Goal: Task Accomplishment & Management: Use online tool/utility

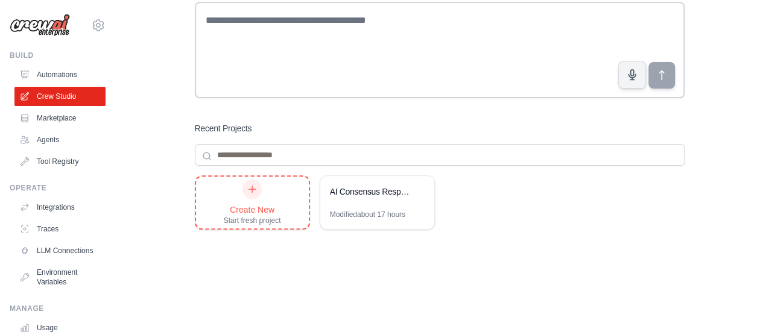
click at [258, 197] on div "Create New Start fresh project" at bounding box center [252, 203] width 57 height 46
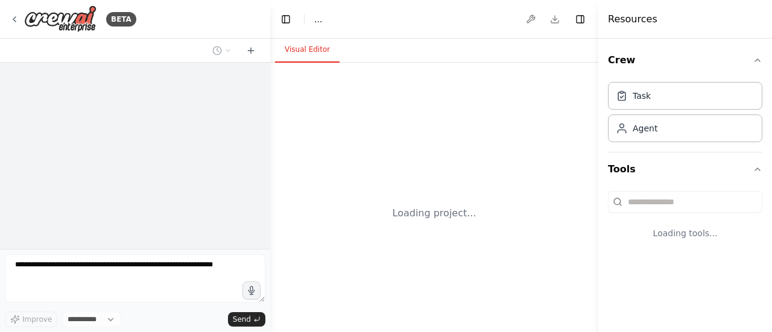
select select "****"
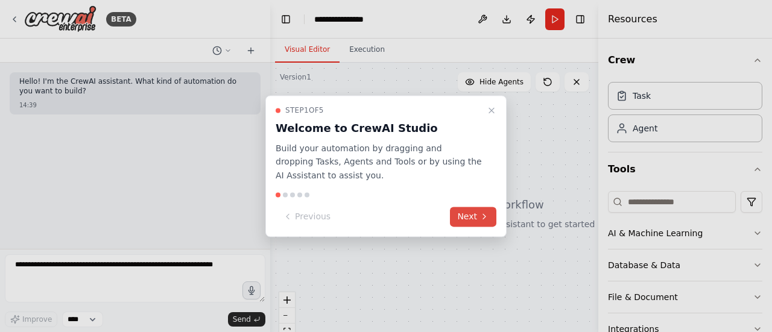
click at [474, 220] on button "Next" at bounding box center [473, 217] width 46 height 20
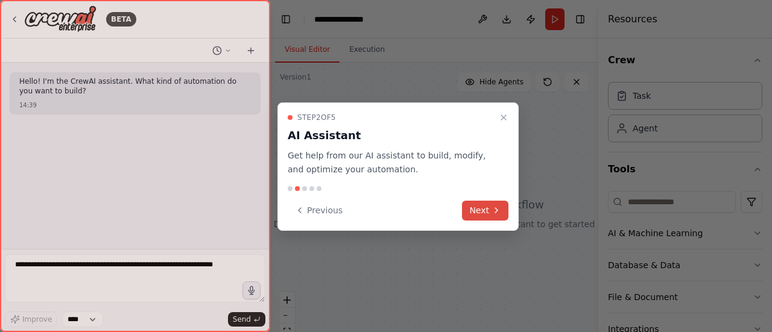
click at [473, 219] on button "Next" at bounding box center [485, 211] width 46 height 20
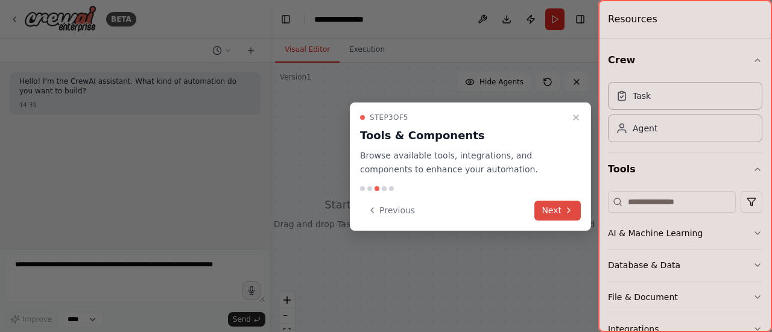
click at [551, 205] on button "Next" at bounding box center [557, 211] width 46 height 20
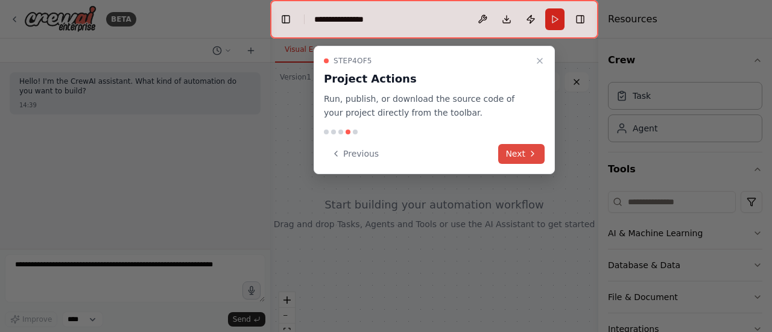
click at [520, 153] on button "Next" at bounding box center [521, 154] width 46 height 20
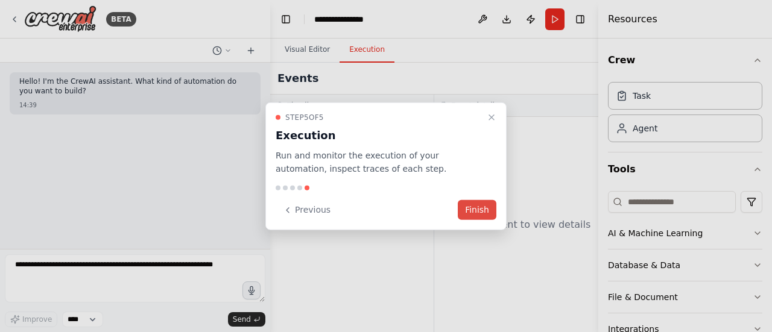
click at [474, 209] on button "Finish" at bounding box center [477, 210] width 39 height 20
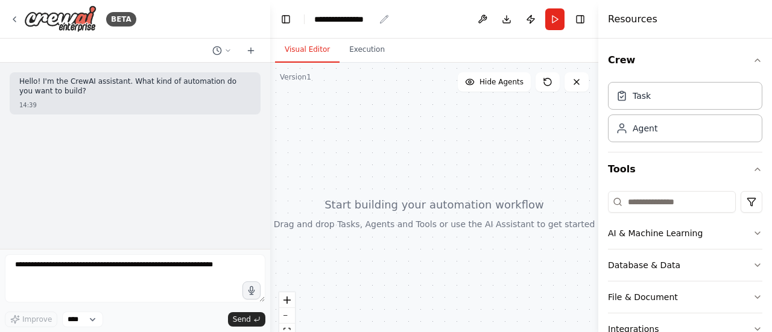
click at [341, 20] on div "**********" at bounding box center [344, 19] width 60 height 12
click at [341, 20] on div "**********" at bounding box center [359, 19] width 90 height 12
click at [636, 132] on div "Agent" at bounding box center [645, 128] width 25 height 12
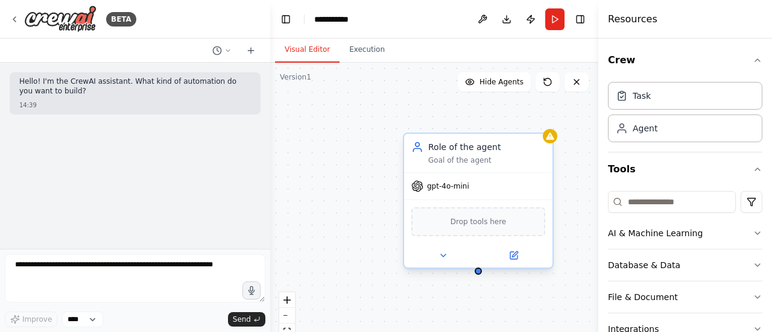
click at [474, 163] on div "Goal of the agent" at bounding box center [486, 161] width 117 height 10
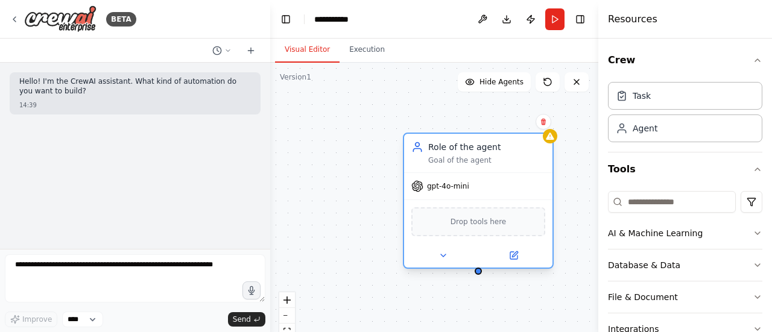
click at [473, 150] on div "Role of the agent" at bounding box center [486, 147] width 117 height 12
click at [466, 162] on div "Goal of the agent" at bounding box center [486, 161] width 117 height 10
click at [516, 256] on icon at bounding box center [513, 255] width 7 height 7
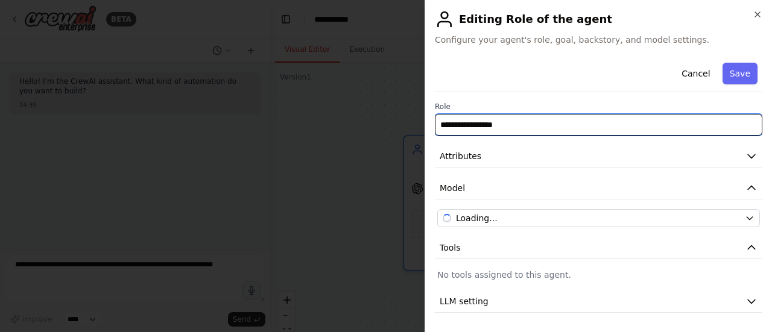
click at [488, 125] on input "**********" at bounding box center [598, 125] width 327 height 22
type input "**********"
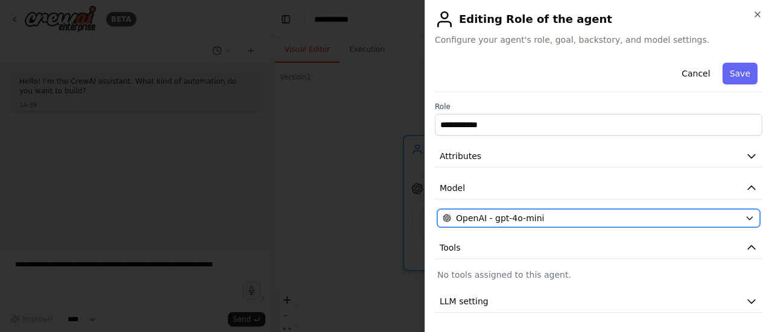
click at [505, 209] on button "OpenAI - gpt-4o-mini" at bounding box center [598, 218] width 323 height 18
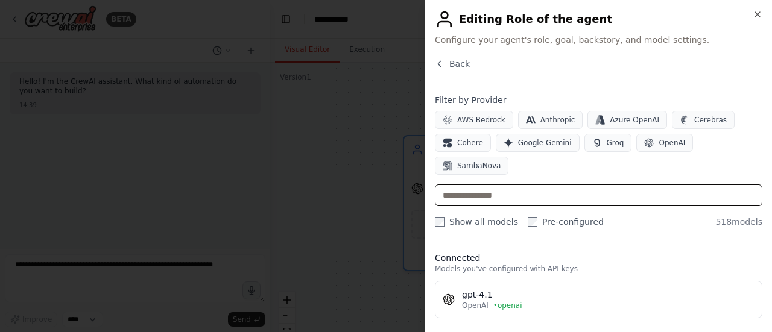
click at [654, 185] on input "text" at bounding box center [598, 196] width 327 height 22
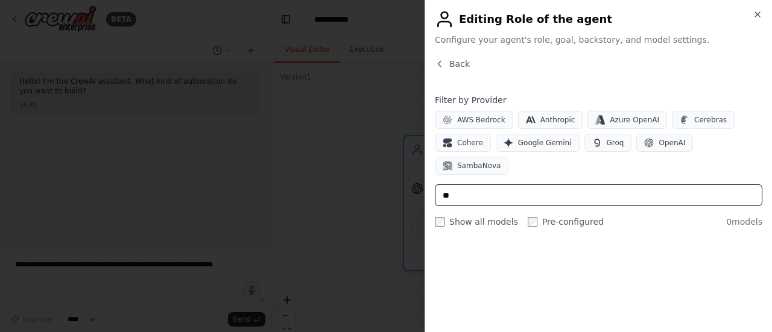
type input "*"
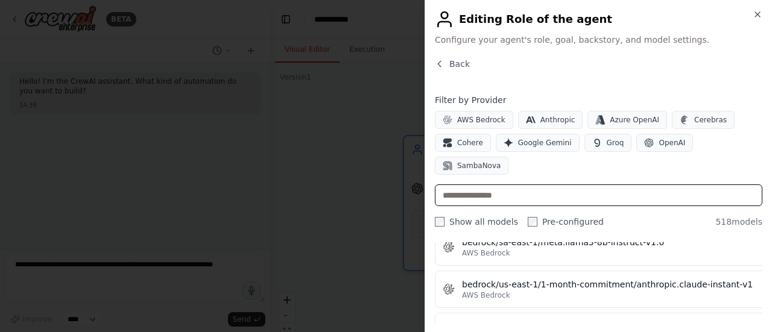
scroll to position [3054, 0]
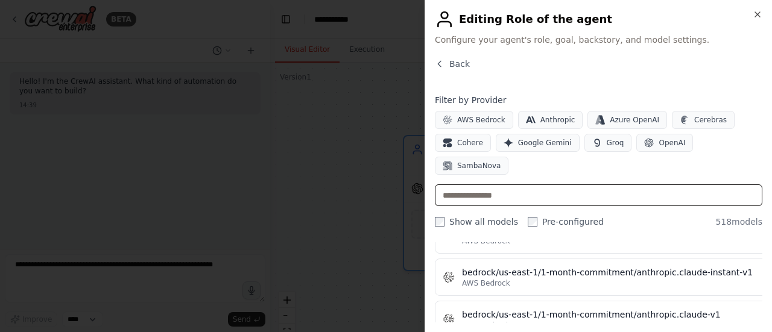
click at [537, 185] on input "text" at bounding box center [598, 196] width 327 height 22
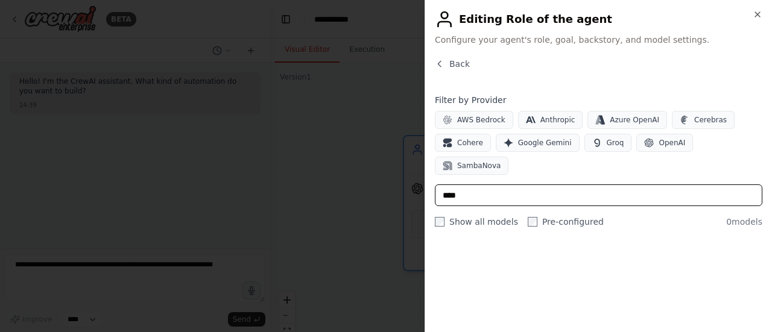
scroll to position [0, 0]
type input "****"
click at [534, 147] on span "Google Gemini" at bounding box center [545, 143] width 54 height 10
click at [528, 185] on input "****" at bounding box center [598, 196] width 327 height 22
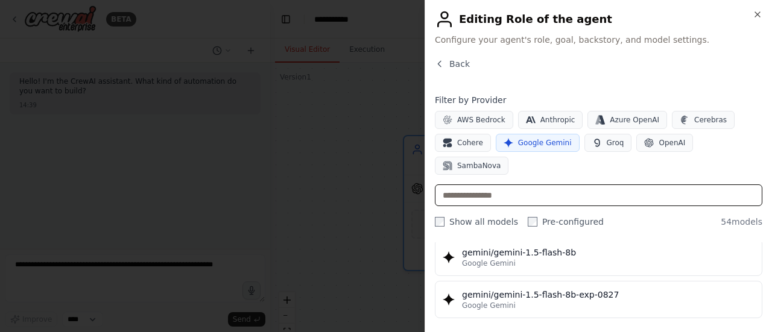
scroll to position [188, 0]
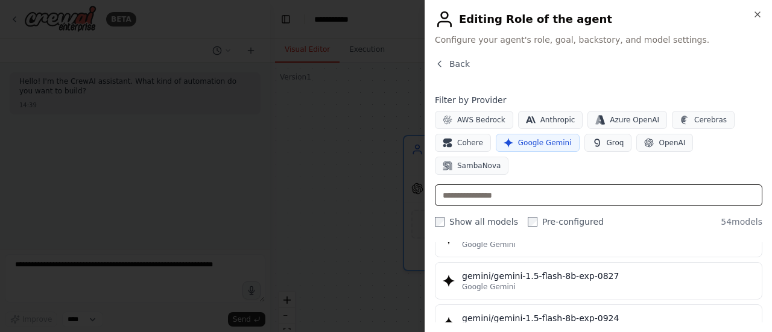
click at [529, 185] on input "text" at bounding box center [598, 196] width 327 height 22
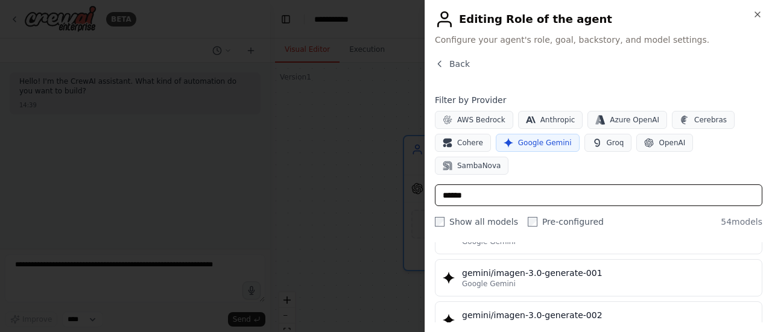
scroll to position [1920, 0]
type input "******"
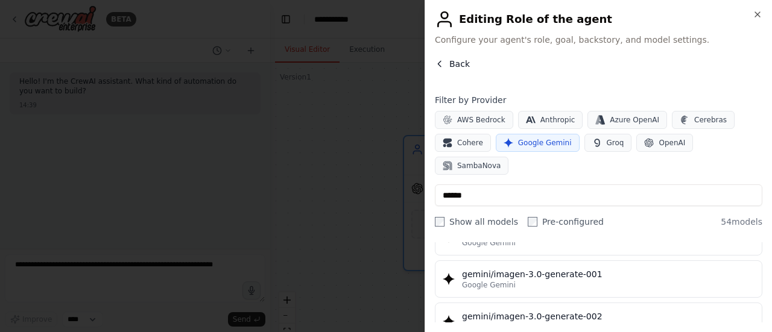
click at [446, 64] on button "Back" at bounding box center [452, 64] width 35 height 12
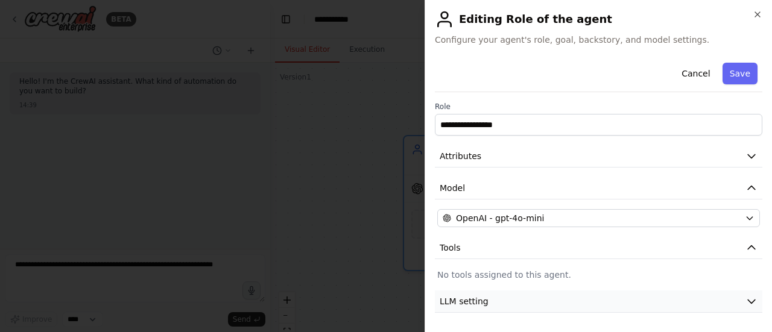
scroll to position [30, 0]
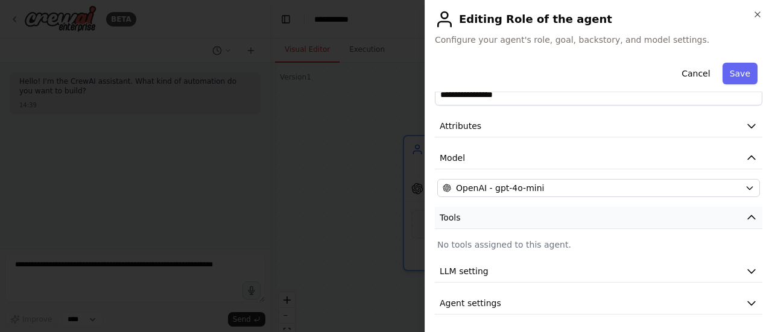
click at [500, 219] on button "Tools" at bounding box center [598, 218] width 327 height 22
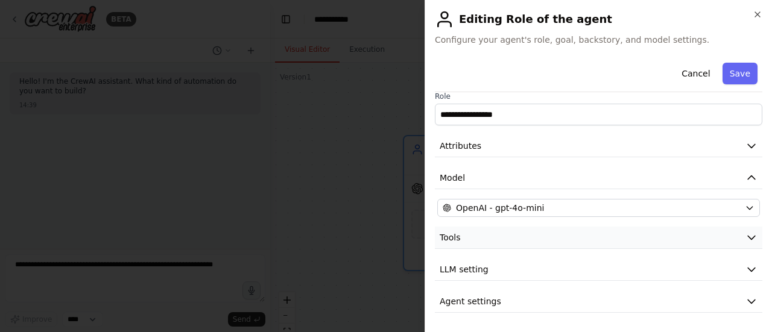
scroll to position [8, 0]
click at [490, 242] on button "Tools" at bounding box center [598, 240] width 327 height 22
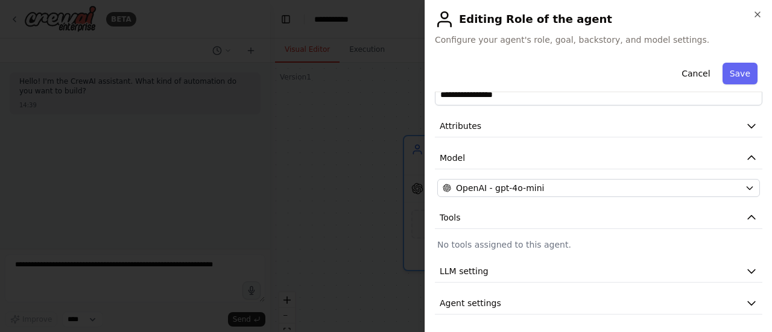
click at [490, 243] on p "No tools assigned to this agent." at bounding box center [598, 245] width 323 height 12
click at [513, 273] on button "LLM setting" at bounding box center [598, 271] width 327 height 22
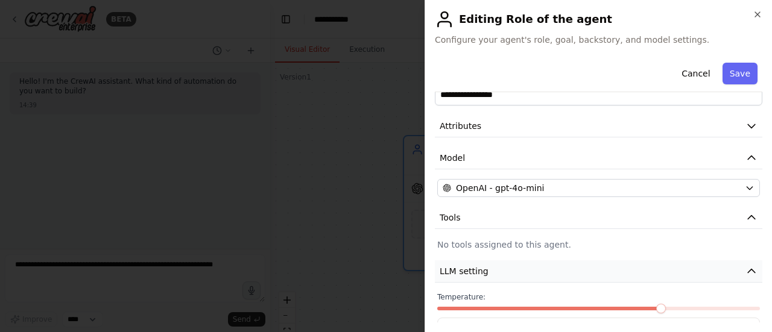
scroll to position [116, 0]
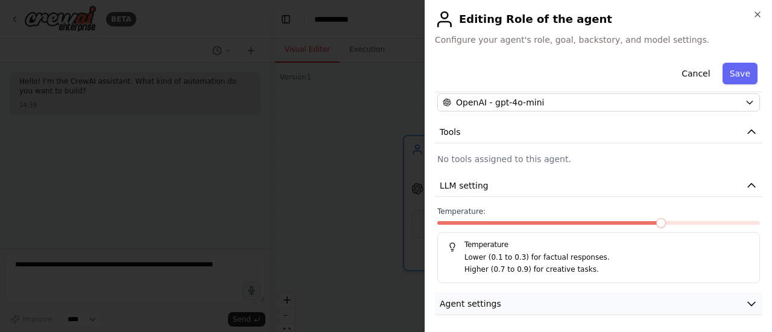
drag, startPoint x: 519, startPoint y: 307, endPoint x: 480, endPoint y: 311, distance: 38.8
click at [480, 311] on button "Agent settings" at bounding box center [598, 304] width 327 height 22
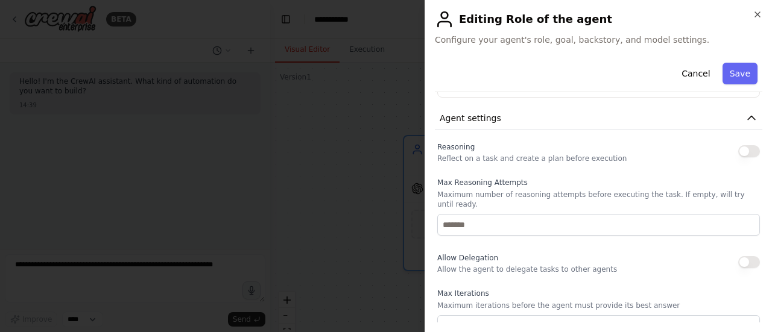
scroll to position [303, 0]
click at [531, 158] on p "Reflect on a task and create a plan before execution" at bounding box center [531, 158] width 189 height 10
click at [743, 151] on button "button" at bounding box center [749, 150] width 22 height 12
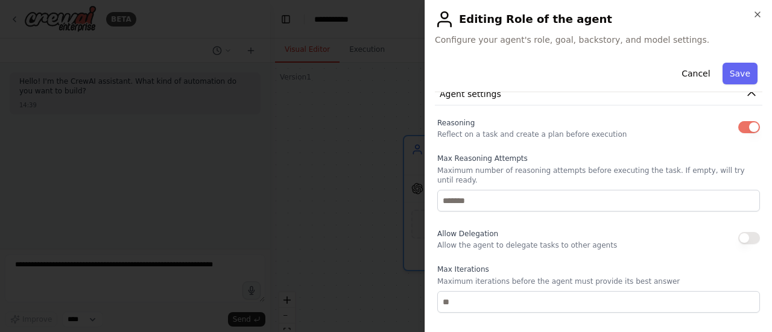
scroll to position [327, 0]
click at [741, 231] on button "button" at bounding box center [749, 237] width 22 height 12
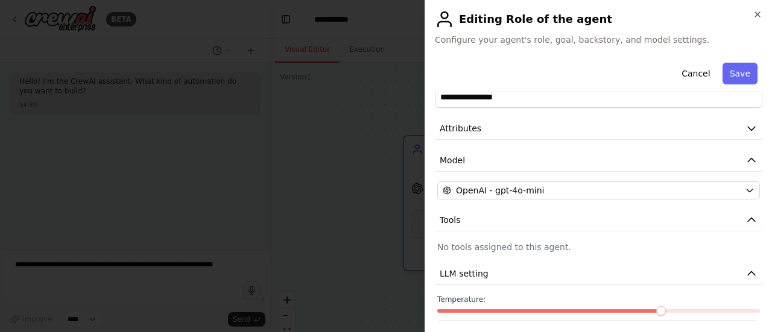
scroll to position [0, 0]
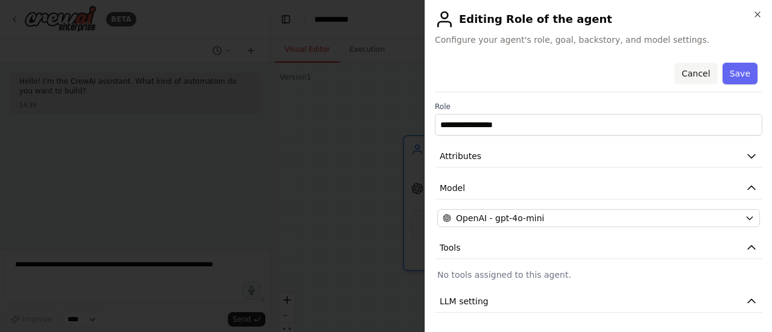
click at [686, 72] on button "Cancel" at bounding box center [695, 74] width 43 height 22
